Goal: Browse casually

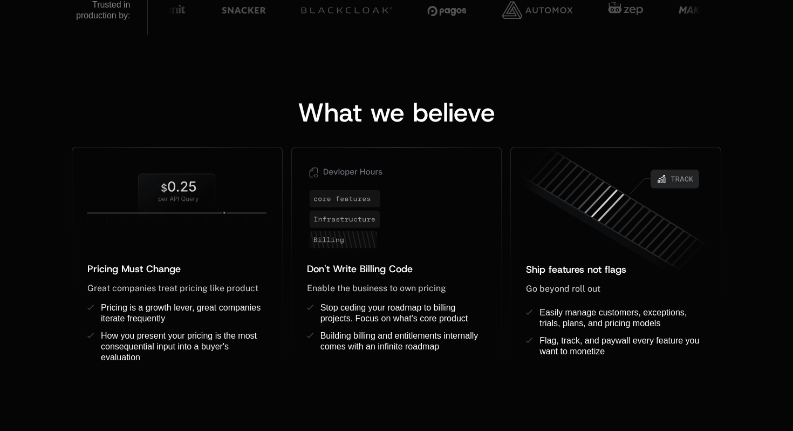
scroll to position [797, 0]
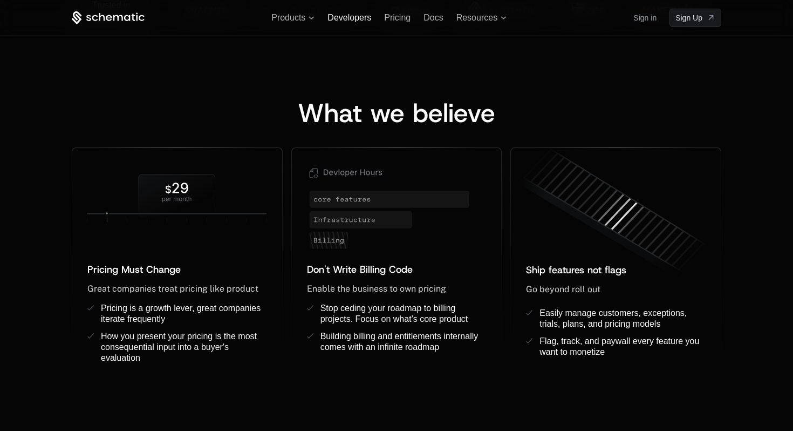
click at [352, 15] on span "Developers" at bounding box center [350, 17] width 44 height 9
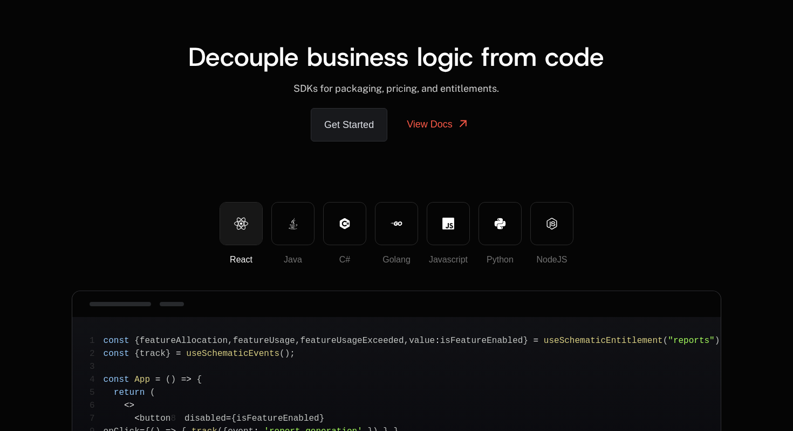
scroll to position [21, 0]
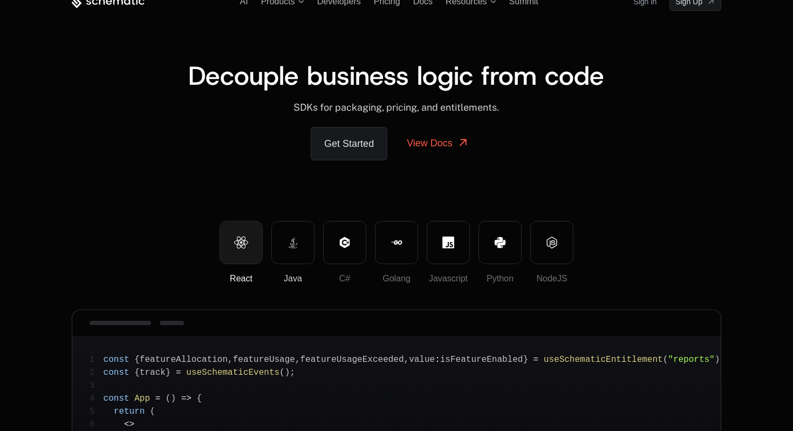
click at [297, 244] on icon at bounding box center [293, 242] width 12 height 12
click at [345, 248] on button "C#" at bounding box center [344, 242] width 43 height 43
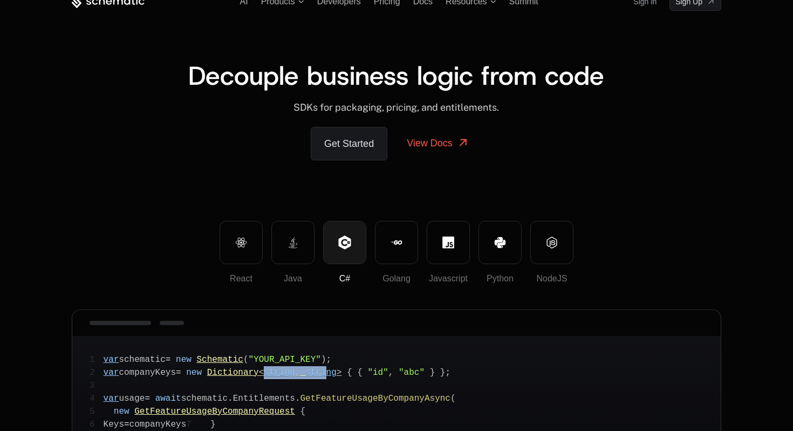
drag, startPoint x: 273, startPoint y: 366, endPoint x: 335, endPoint y: 369, distance: 62.1
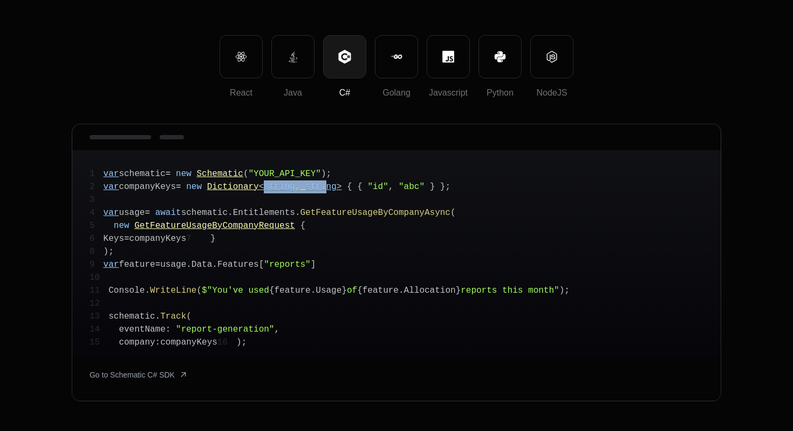
scroll to position [0, 0]
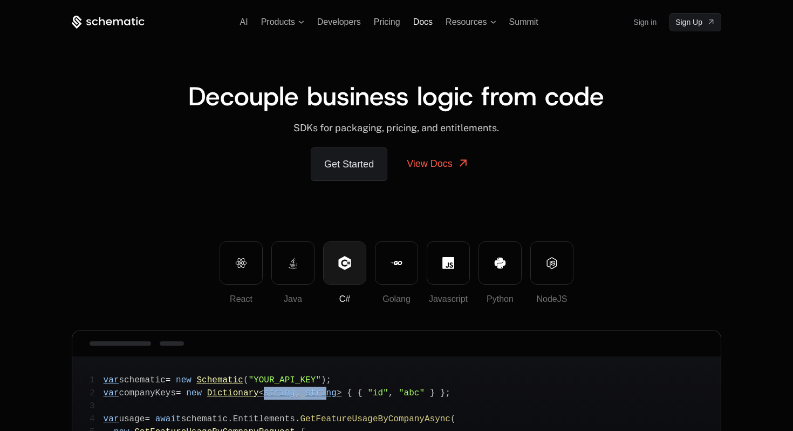
click at [427, 25] on span "Docs" at bounding box center [422, 21] width 19 height 9
click at [478, 23] on span "Resources" at bounding box center [466, 22] width 41 height 10
click at [484, 23] on span "Resources" at bounding box center [466, 22] width 41 height 10
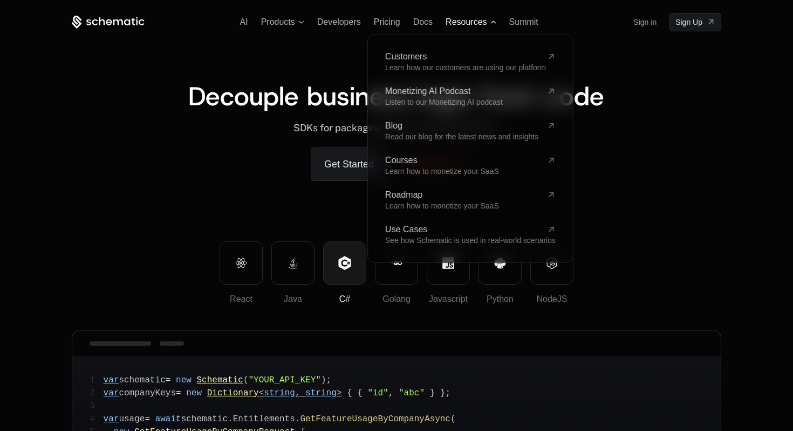
click at [484, 23] on span "Resources" at bounding box center [466, 22] width 41 height 10
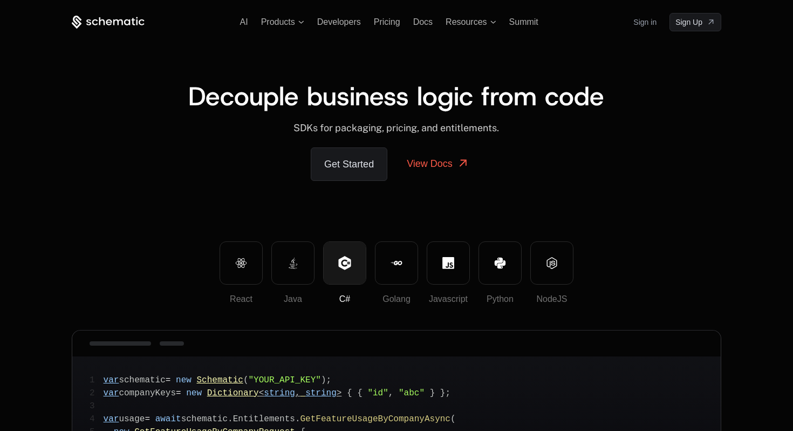
click at [286, 29] on div "AI Products Developers Pricing Docs Resources Summit Sign in Sign Up" at bounding box center [397, 22] width 650 height 18
click at [310, 29] on div "AI Products Developers Pricing Docs Resources Summit Sign in Sign Up" at bounding box center [397, 22] width 650 height 18
click at [333, 29] on div "AI Products Developers Pricing Docs Resources Summit Sign in Sign Up" at bounding box center [397, 22] width 650 height 18
click at [339, 26] on span "Developers" at bounding box center [339, 21] width 44 height 9
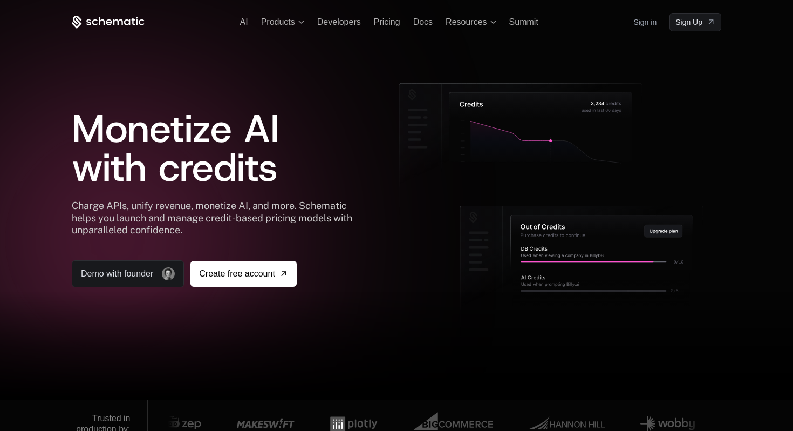
click at [127, 23] on icon at bounding box center [108, 22] width 73 height 13
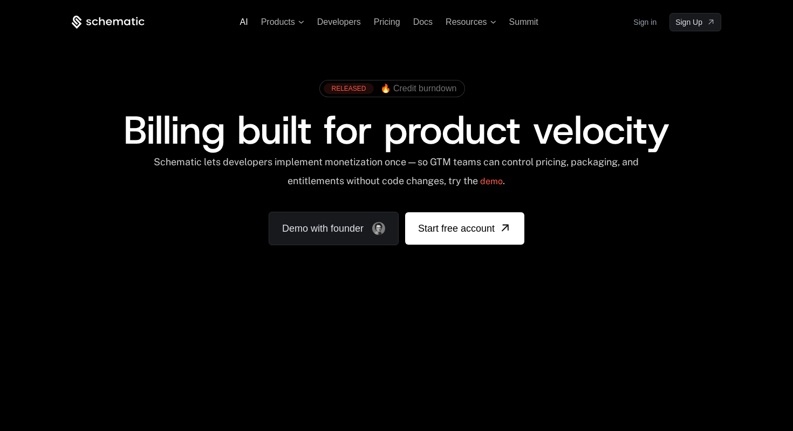
click at [243, 22] on span "AI" at bounding box center [244, 21] width 8 height 9
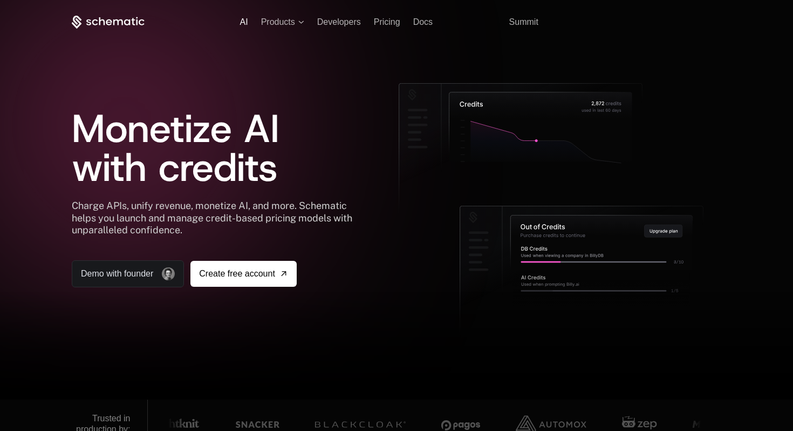
click at [243, 23] on span "AI" at bounding box center [244, 21] width 8 height 9
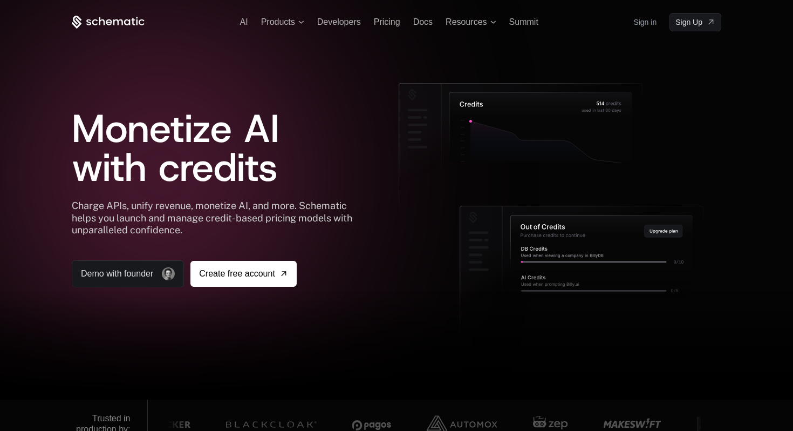
click at [107, 23] on icon at bounding box center [109, 22] width 6 height 6
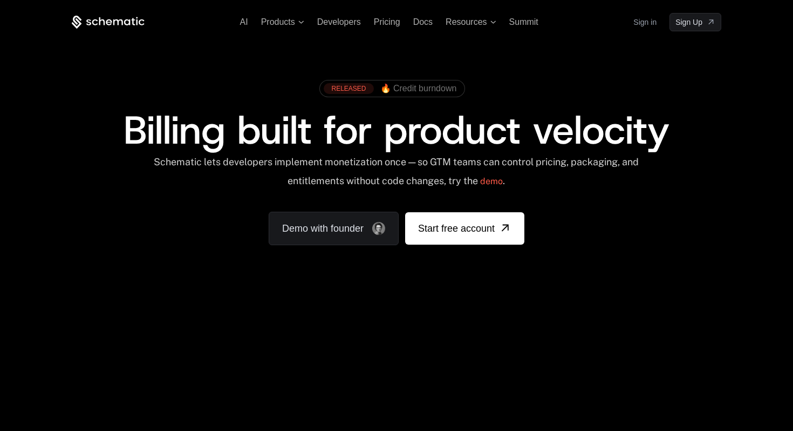
click at [498, 137] on span "Billing built for product velocity" at bounding box center [397, 130] width 546 height 52
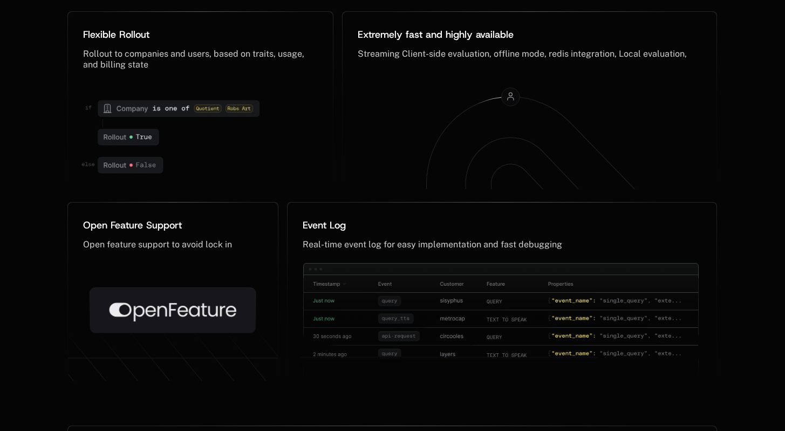
scroll to position [5628, 0]
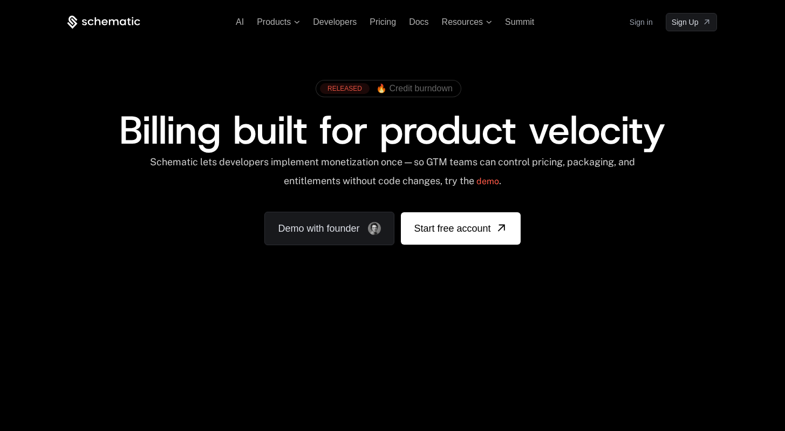
click at [393, 88] on span "🔥 Credit burndown" at bounding box center [414, 89] width 77 height 10
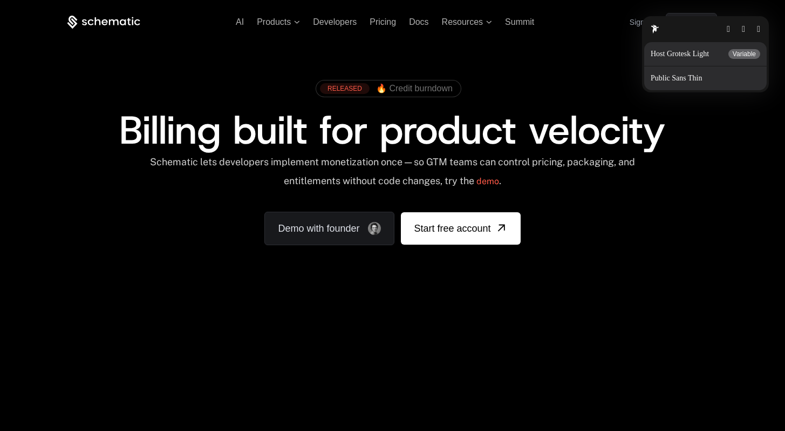
click at [758, 32] on button "button" at bounding box center [758, 29] width 3 height 9
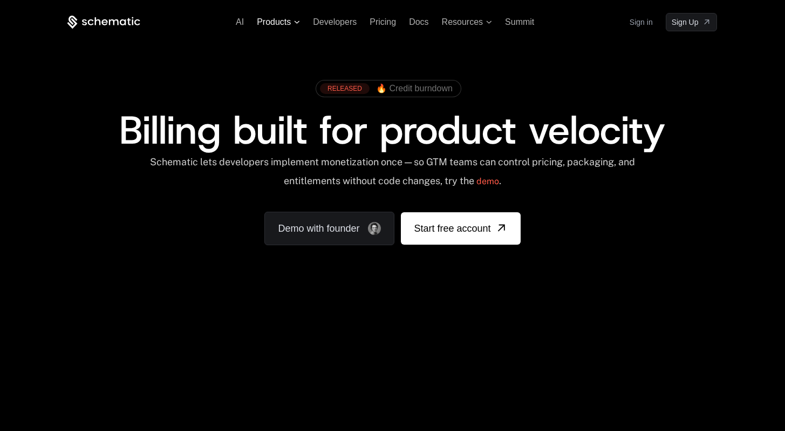
click at [295, 24] on span "Products" at bounding box center [278, 22] width 43 height 10
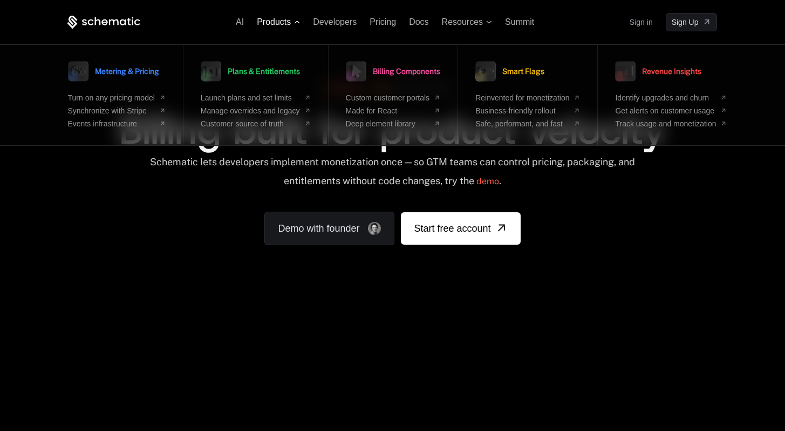
click at [295, 24] on span "Products" at bounding box center [278, 22] width 43 height 10
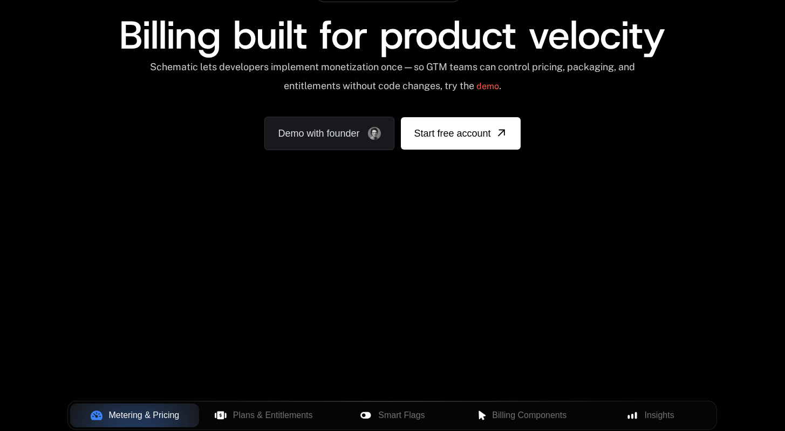
scroll to position [66, 0]
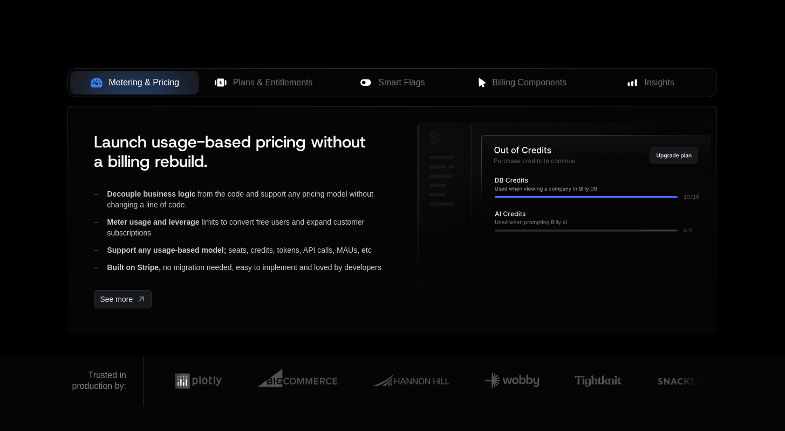
scroll to position [433, 0]
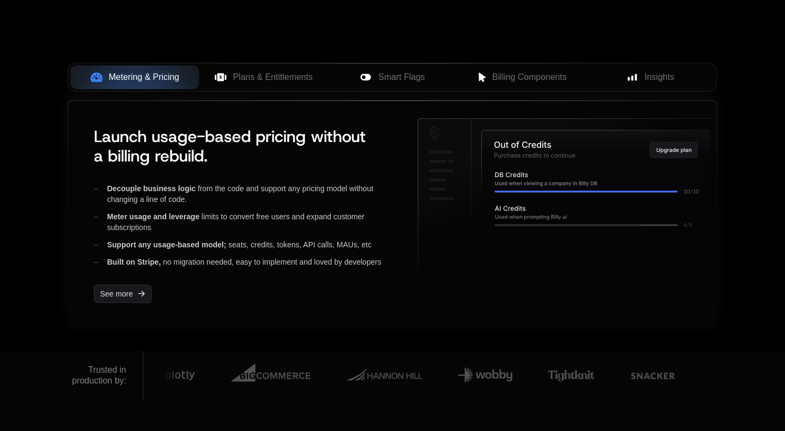
click at [502, 209] on icon at bounding box center [589, 223] width 222 height 41
drag, startPoint x: 449, startPoint y: 180, endPoint x: 503, endPoint y: 180, distance: 54.0
click at [503, 180] on g at bounding box center [570, 201] width 305 height 166
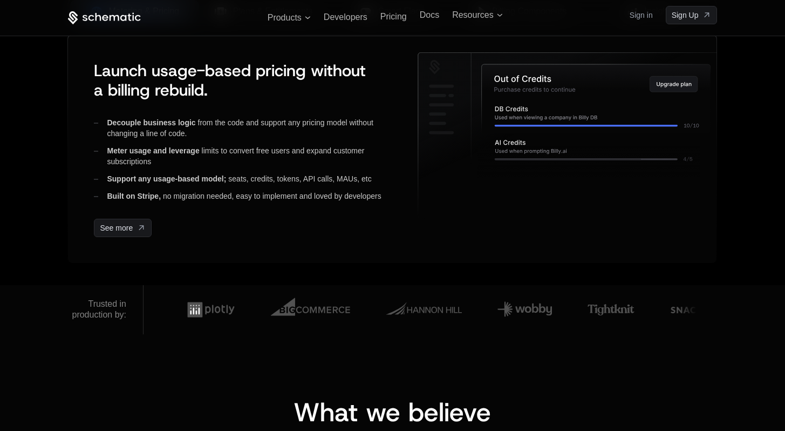
scroll to position [491, 0]
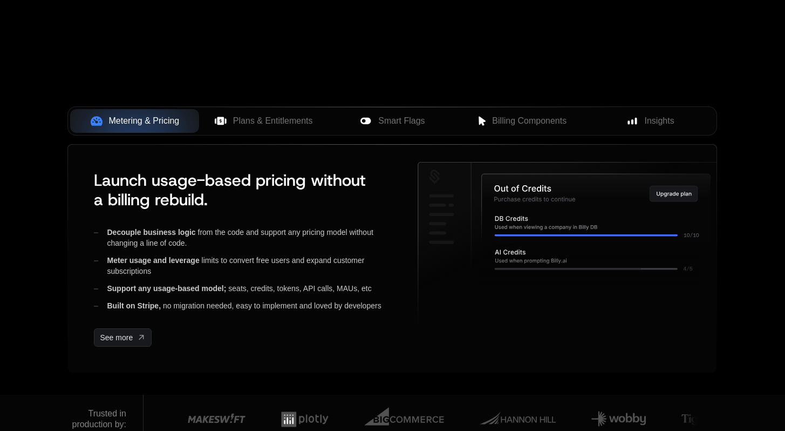
scroll to position [390, 0]
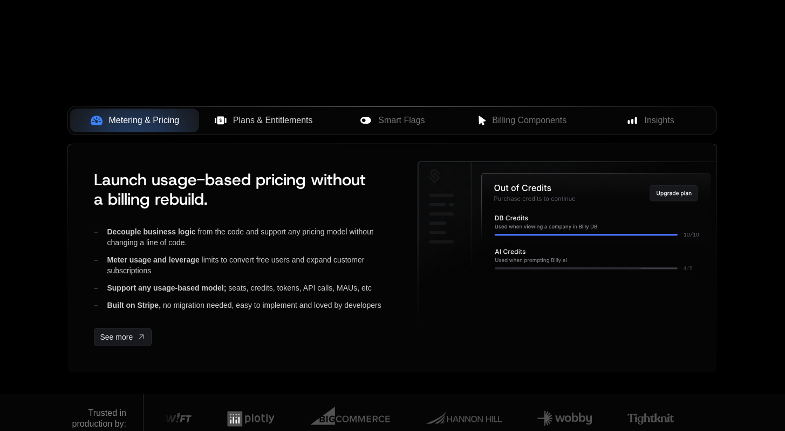
click at [267, 122] on span "Plans & Entitlements" at bounding box center [273, 120] width 80 height 13
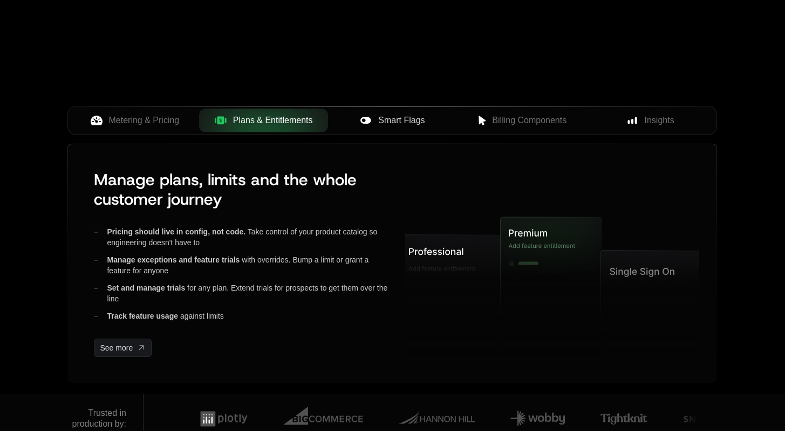
click at [400, 119] on span "Smart Flags" at bounding box center [401, 120] width 46 height 13
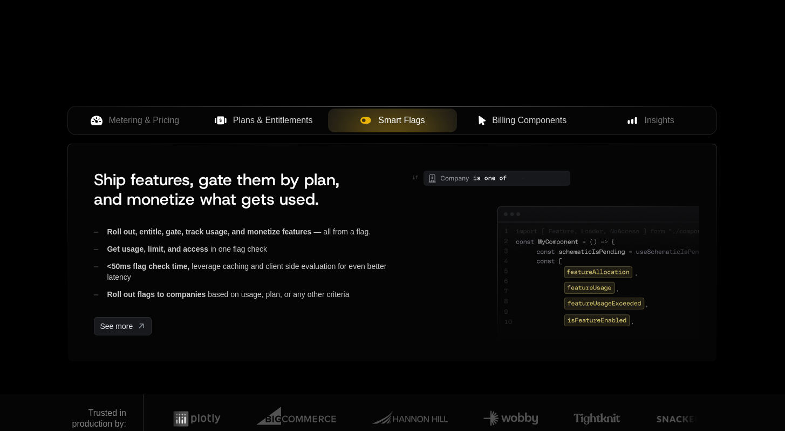
click at [525, 121] on span "Billing Components" at bounding box center [529, 120] width 74 height 13
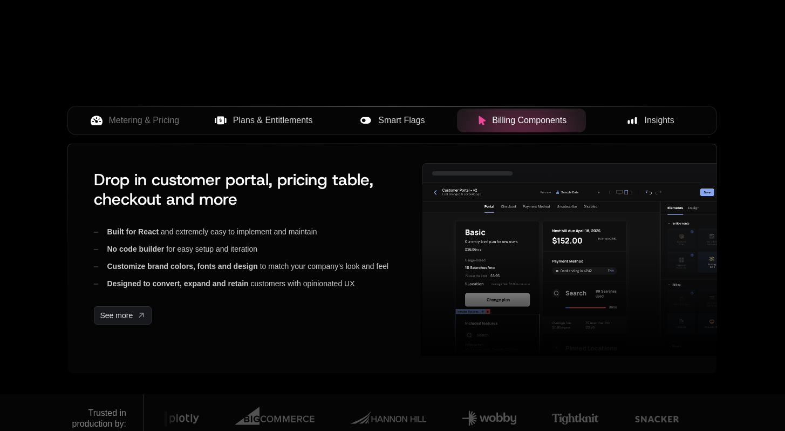
click at [649, 120] on span "Insights" at bounding box center [660, 120] width 30 height 13
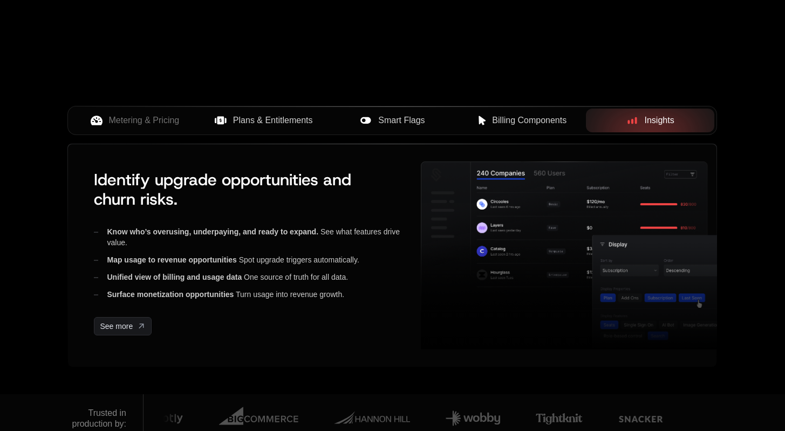
click at [544, 125] on span "Billing Components" at bounding box center [529, 120] width 74 height 13
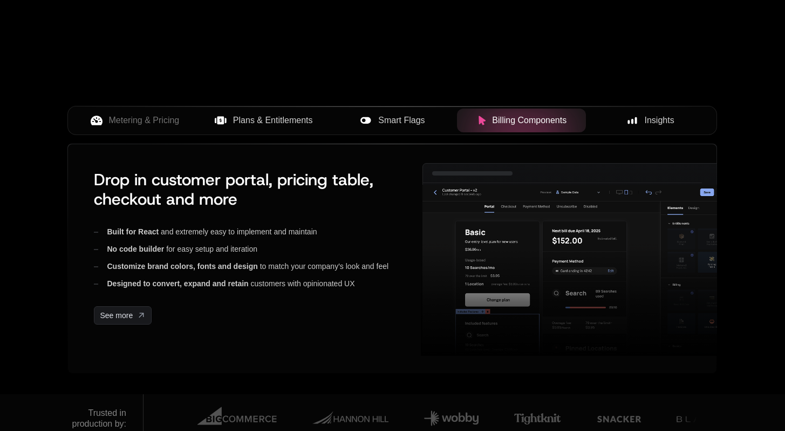
click at [400, 120] on span "Smart Flags" at bounding box center [401, 120] width 46 height 13
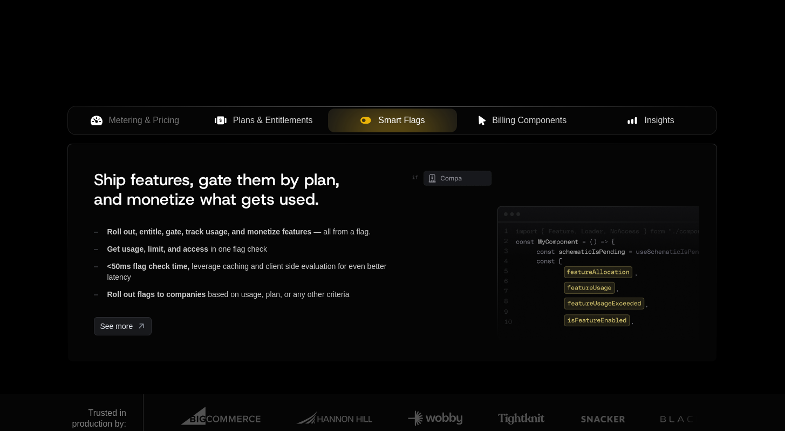
click at [285, 124] on span "Plans & Entitlements" at bounding box center [273, 120] width 80 height 13
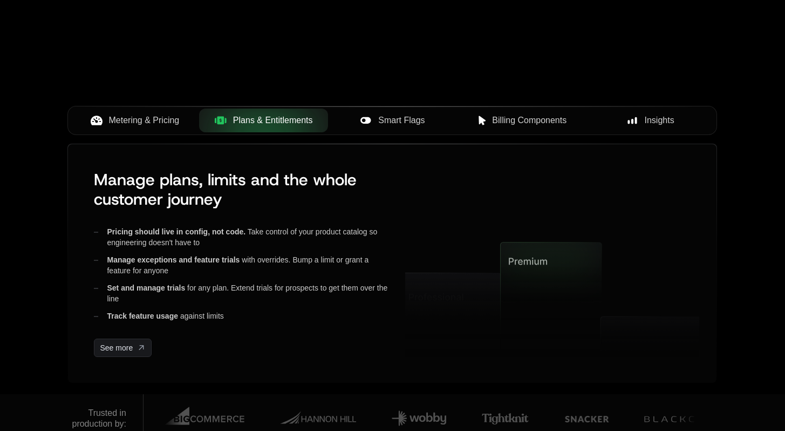
click at [167, 120] on span "Metering & Pricing" at bounding box center [144, 120] width 71 height 13
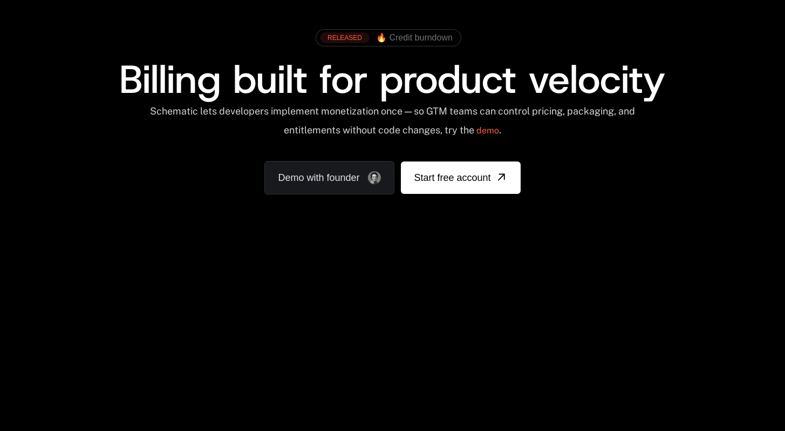
scroll to position [0, 0]
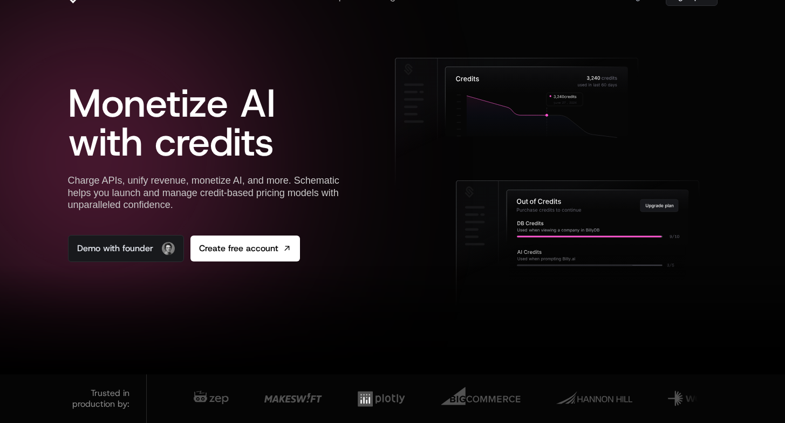
scroll to position [0, 8]
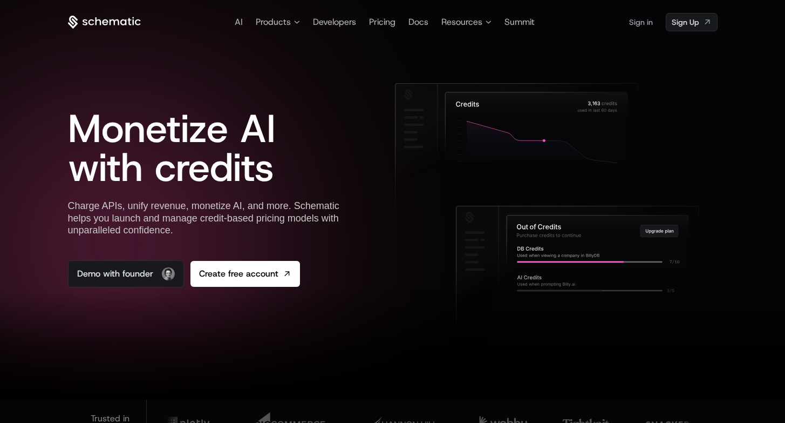
click at [127, 24] on icon at bounding box center [129, 21] width 4 height 7
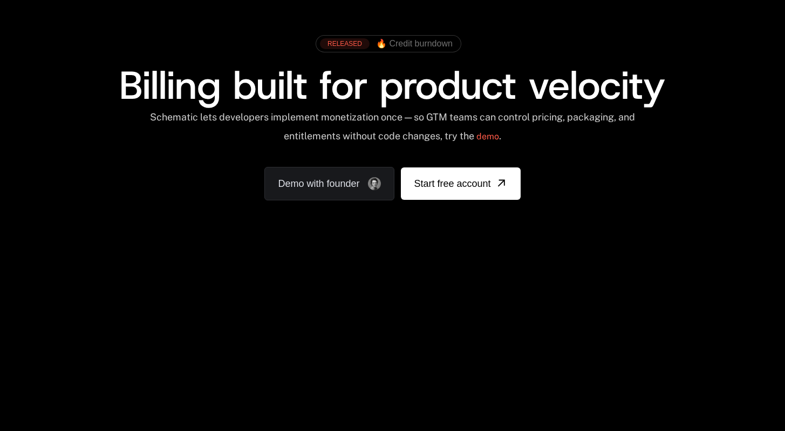
scroll to position [35, 0]
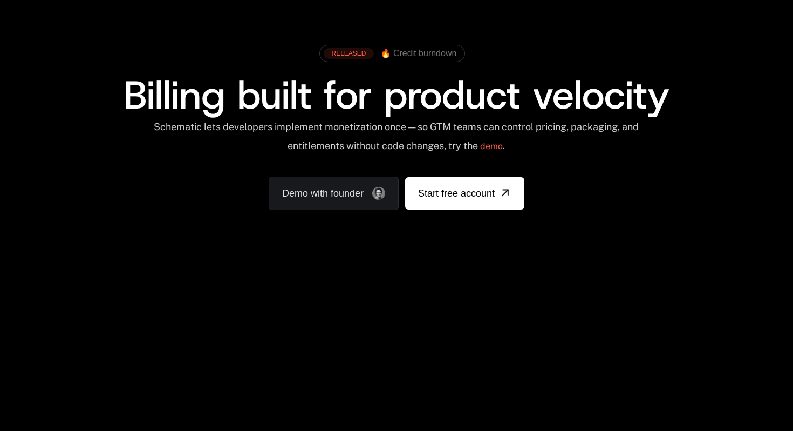
scroll to position [35, 0]
